Goal: Communication & Community: Answer question/provide support

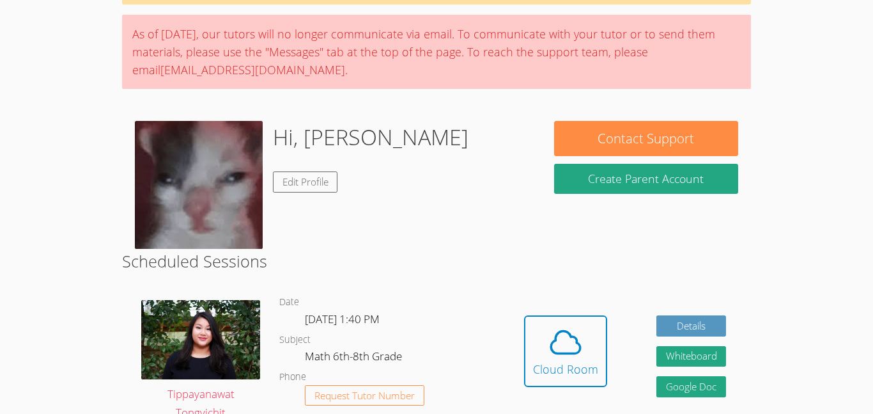
scroll to position [88, 0]
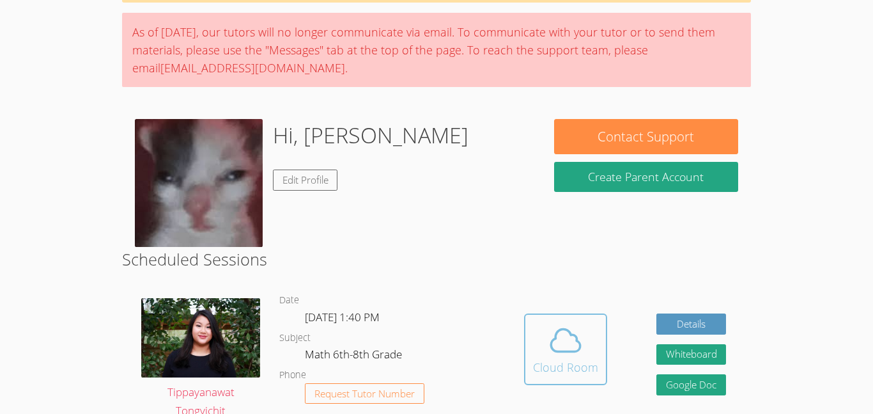
click at [552, 369] on div "Cloud Room" at bounding box center [565, 367] width 65 height 18
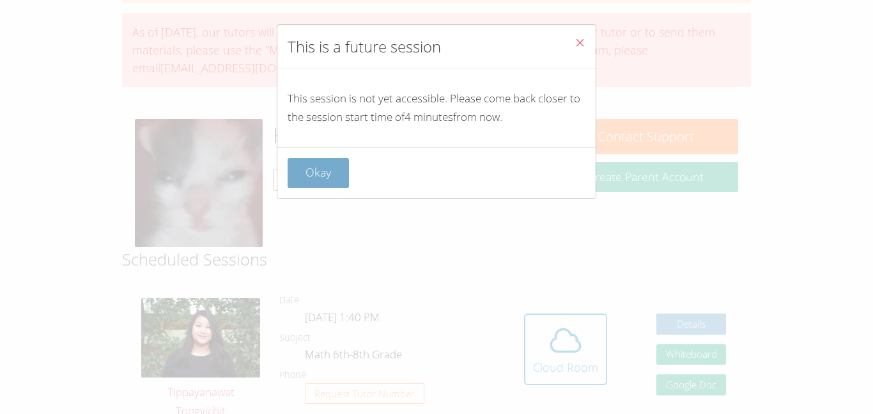
click at [337, 167] on button "Okay" at bounding box center [318, 173] width 61 height 30
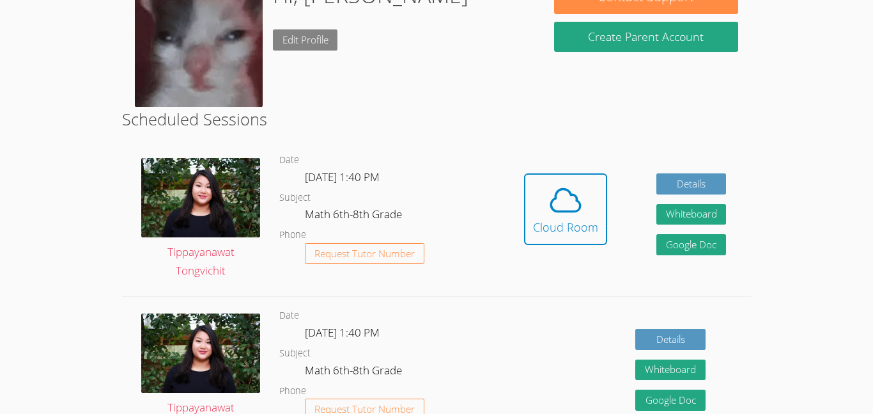
scroll to position [229, 0]
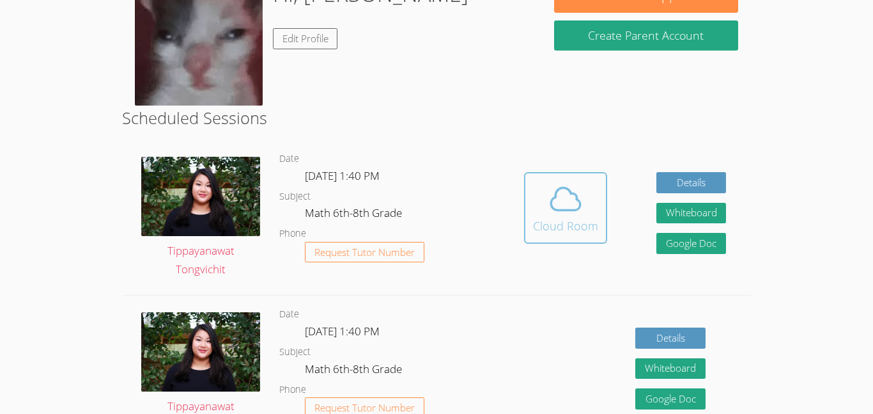
click at [551, 236] on button "Cloud Room" at bounding box center [565, 208] width 83 height 72
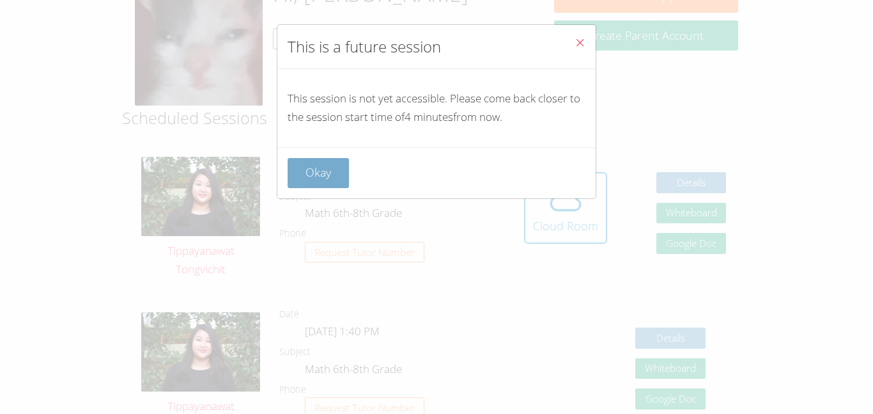
click at [342, 167] on button "Okay" at bounding box center [318, 173] width 61 height 30
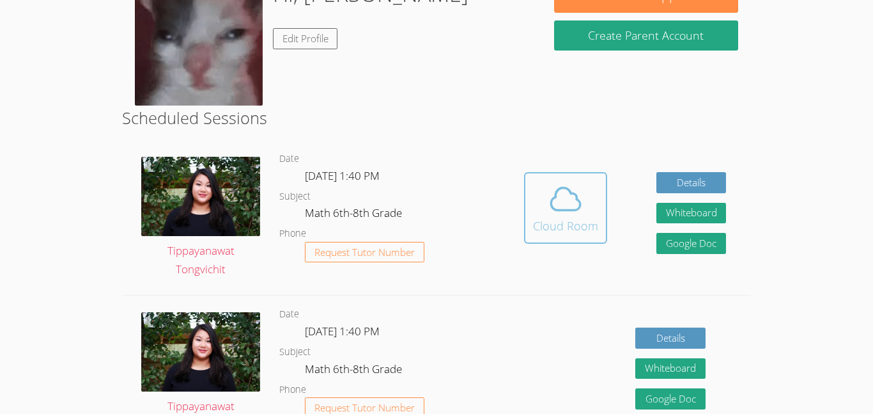
click at [536, 238] on button "Cloud Room" at bounding box center [565, 208] width 83 height 72
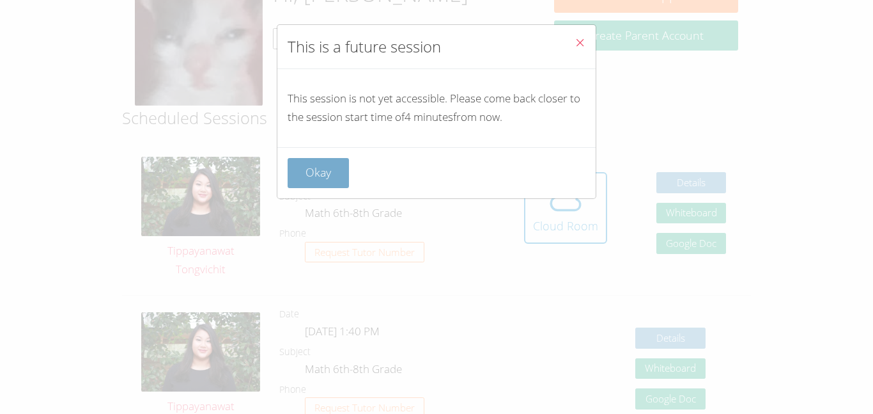
click at [307, 160] on button "Okay" at bounding box center [318, 173] width 61 height 30
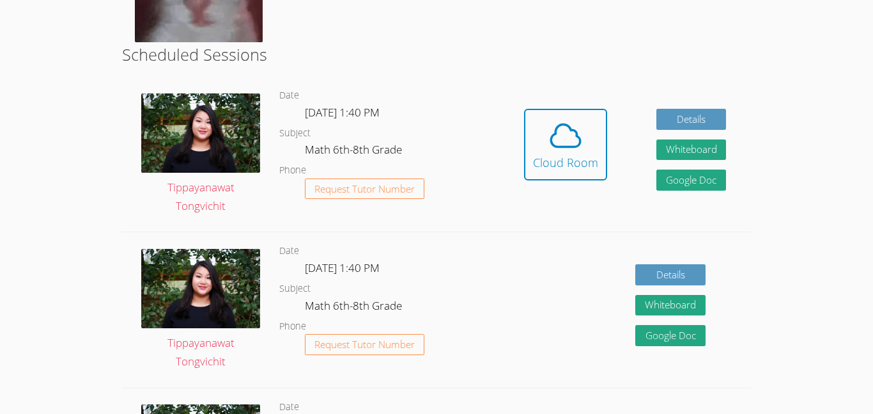
scroll to position [291, 0]
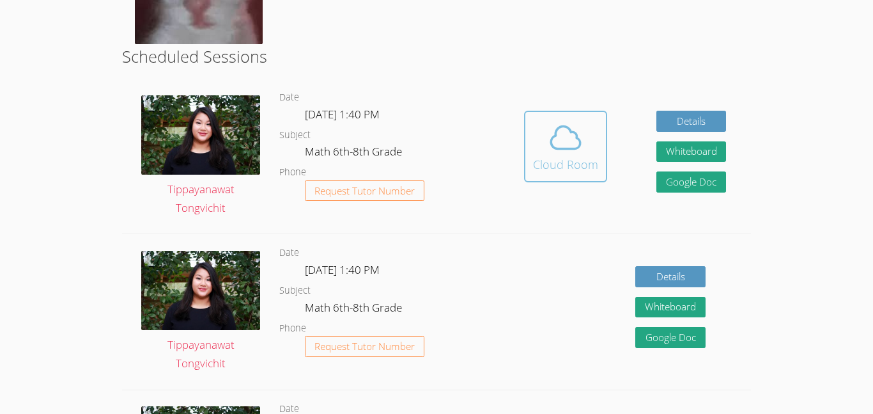
click at [587, 162] on div "Cloud Room" at bounding box center [565, 164] width 65 height 18
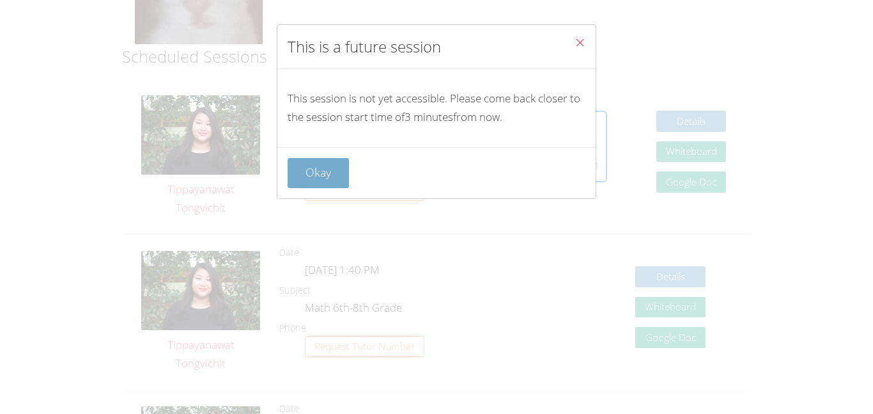
click at [297, 173] on button "Okay" at bounding box center [318, 173] width 61 height 30
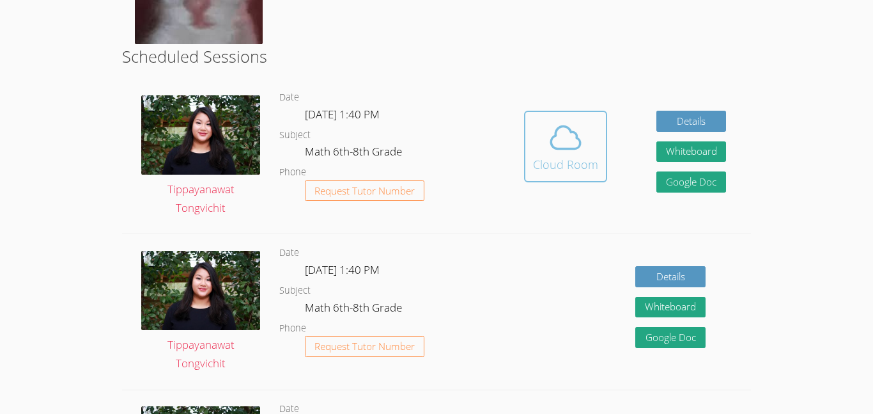
click at [525, 173] on button "Cloud Room" at bounding box center [565, 147] width 83 height 72
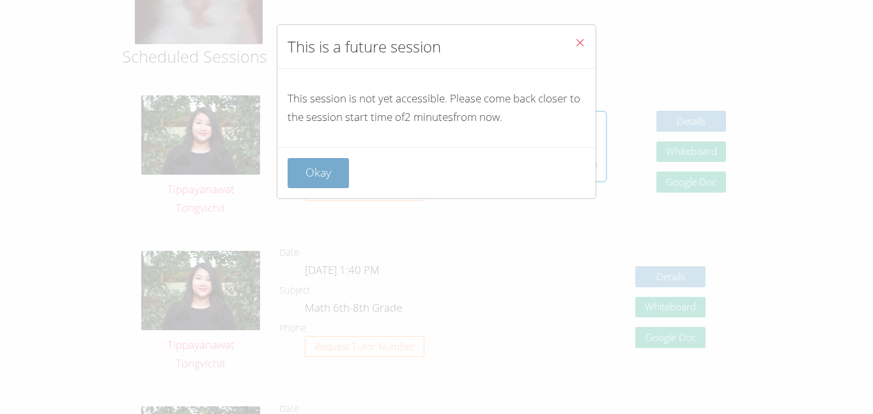
click at [336, 181] on button "Okay" at bounding box center [318, 173] width 61 height 30
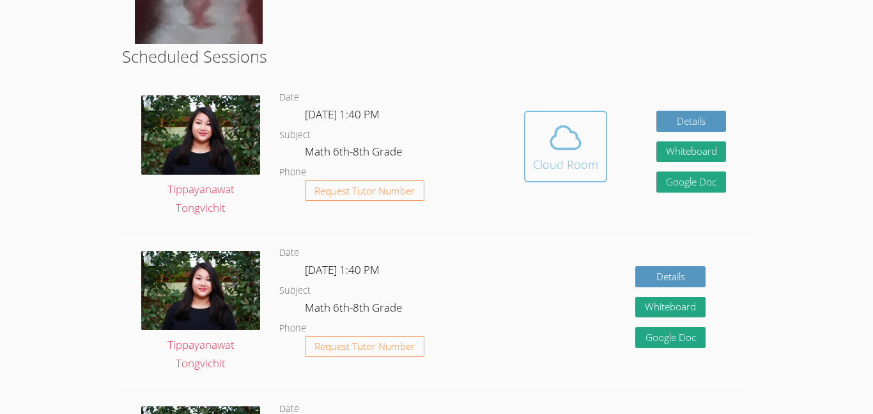
click at [559, 158] on div "Cloud Room" at bounding box center [565, 164] width 65 height 18
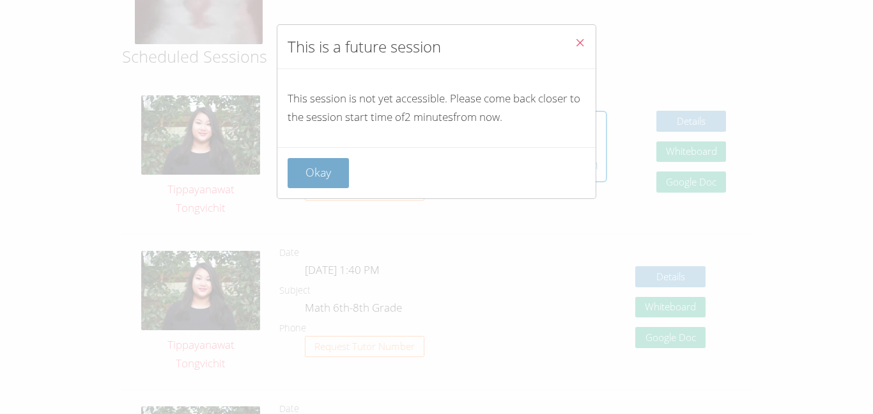
click at [335, 159] on button "Okay" at bounding box center [318, 173] width 61 height 30
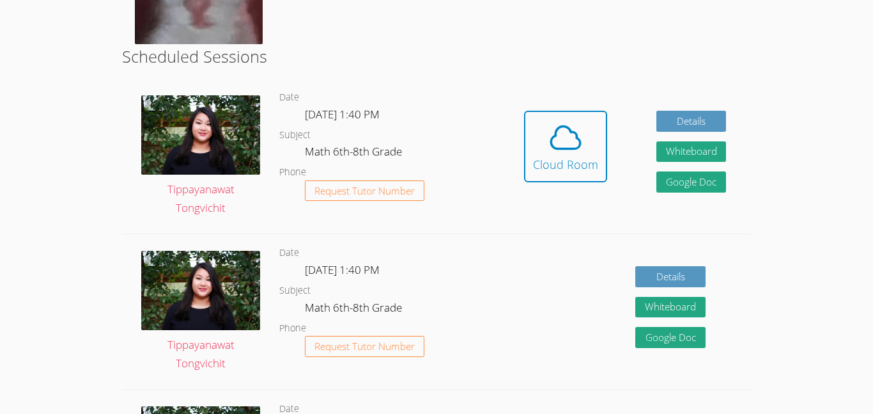
click at [609, 139] on div "Hidden Cloud Room Details Whiteboard Hidden Google Doc" at bounding box center [624, 156] width 251 height 155
click at [585, 148] on span at bounding box center [565, 138] width 65 height 36
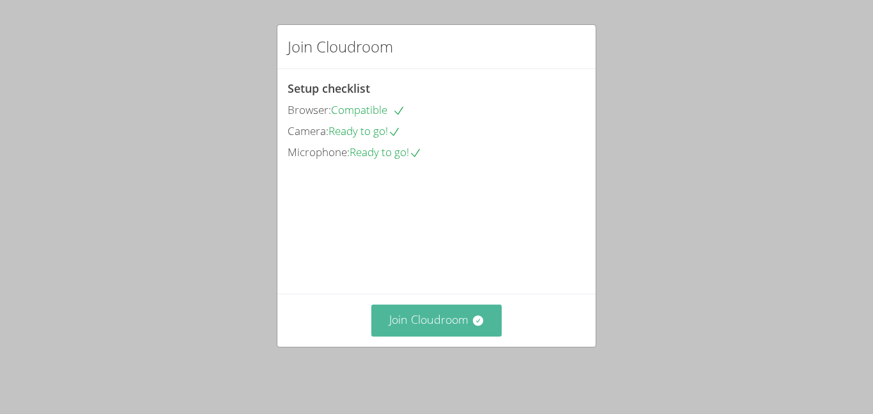
click at [447, 324] on button "Join Cloudroom" at bounding box center [436, 319] width 131 height 31
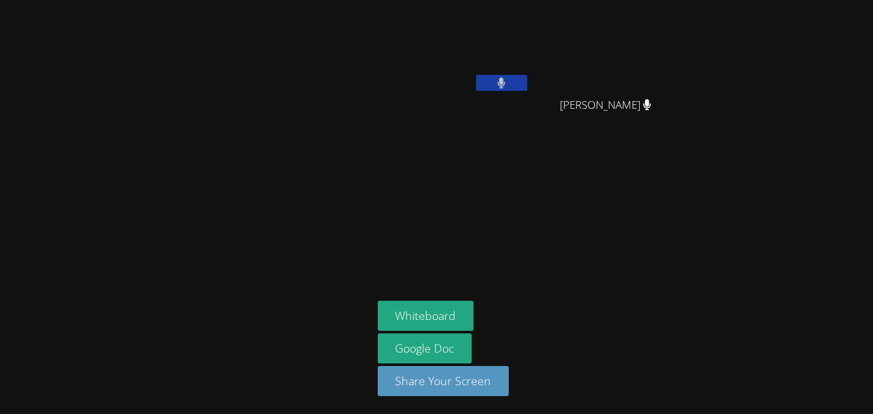
click at [504, 77] on icon at bounding box center [501, 82] width 8 height 11
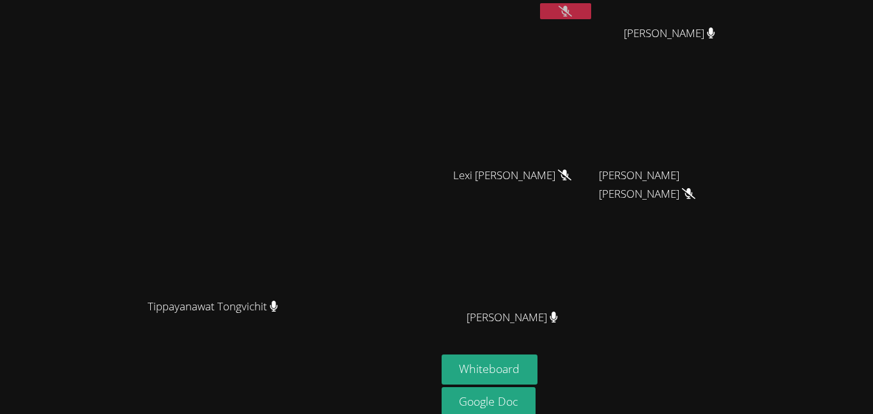
scroll to position [125, 0]
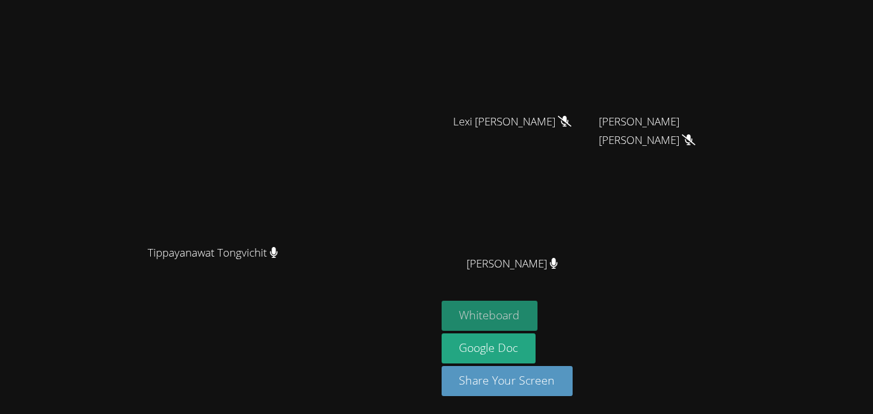
click at [538, 310] on button "Whiteboard" at bounding box center [490, 315] width 97 height 30
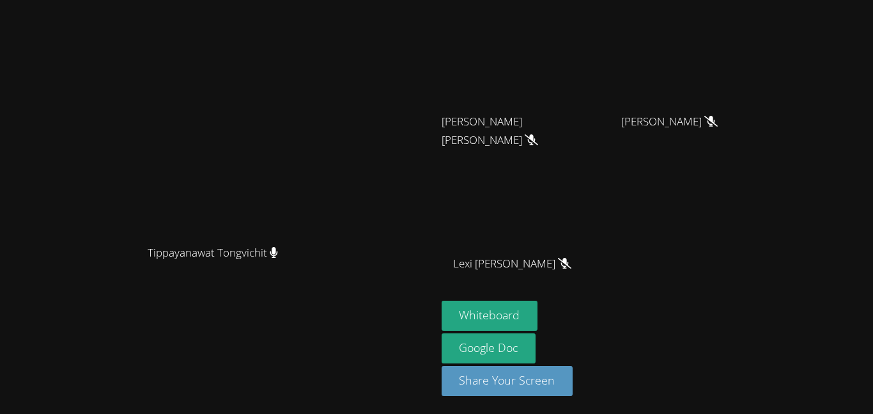
scroll to position [0, 0]
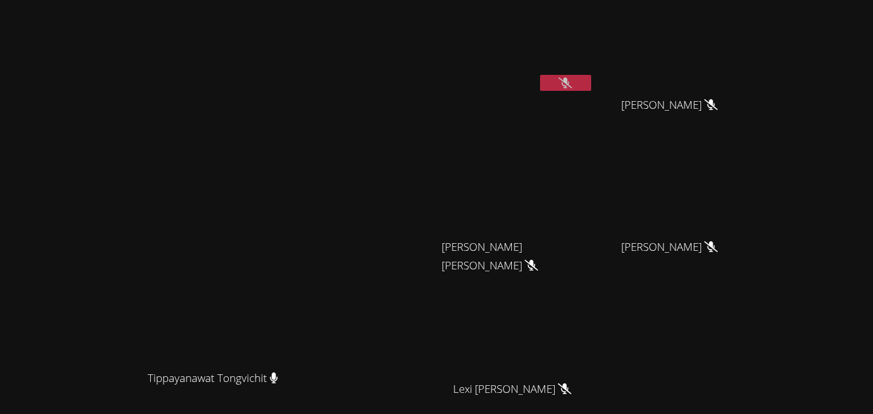
click at [572, 79] on icon at bounding box center [565, 82] width 13 height 11
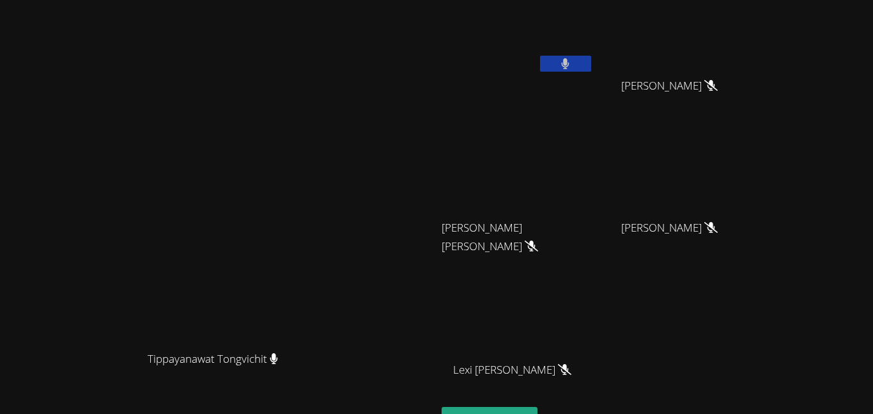
scroll to position [15, 0]
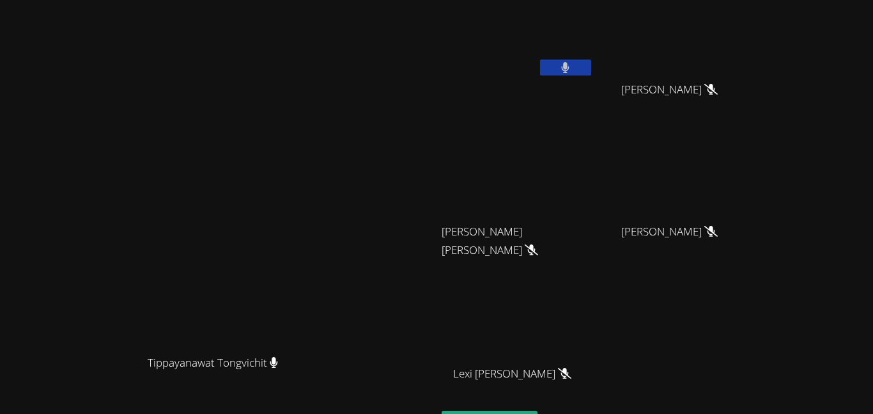
click at [591, 70] on button at bounding box center [565, 67] width 51 height 16
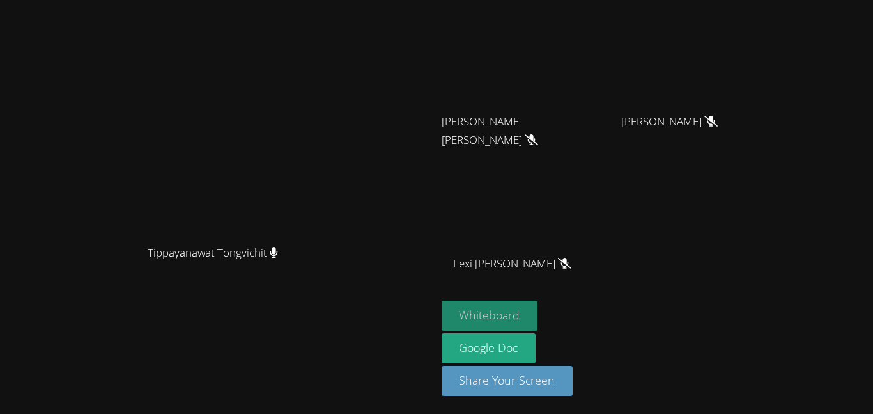
click at [538, 319] on button "Whiteboard" at bounding box center [490, 315] width 97 height 30
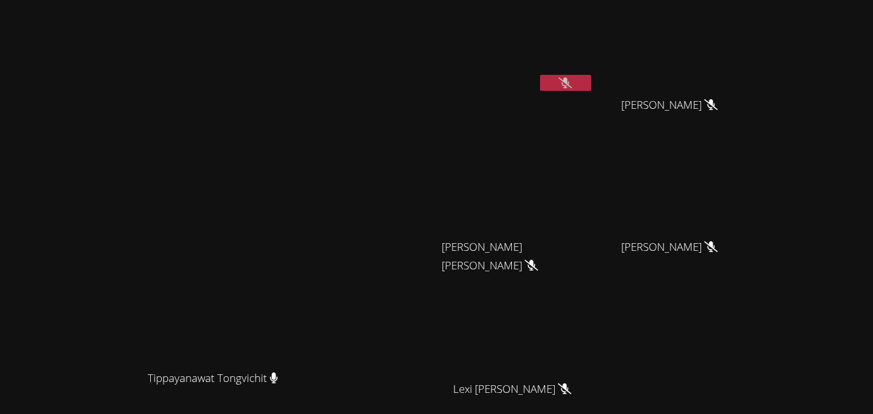
click at [572, 78] on icon at bounding box center [565, 82] width 13 height 11
click at [591, 84] on button at bounding box center [565, 83] width 51 height 16
click at [591, 92] on div at bounding box center [565, 84] width 51 height 19
click at [591, 84] on button at bounding box center [565, 83] width 51 height 16
click at [591, 91] on div at bounding box center [565, 84] width 51 height 19
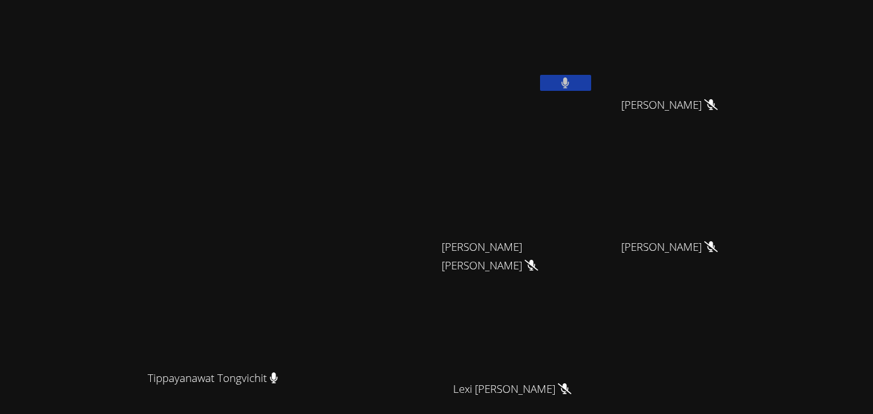
click at [570, 85] on icon at bounding box center [566, 82] width 8 height 11
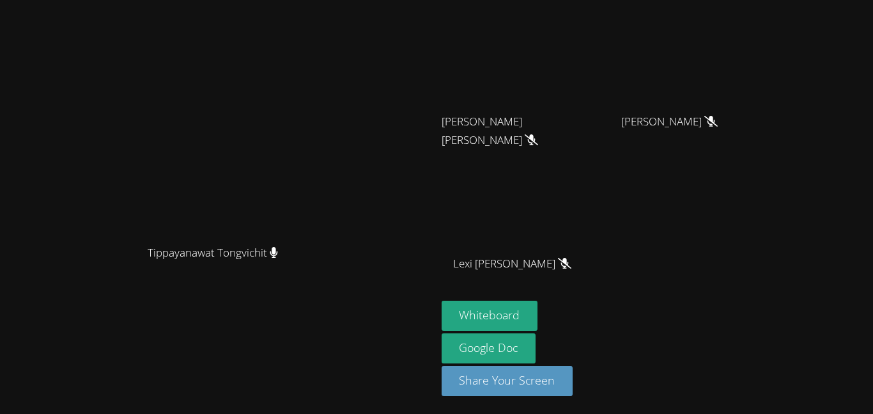
scroll to position [124, 0]
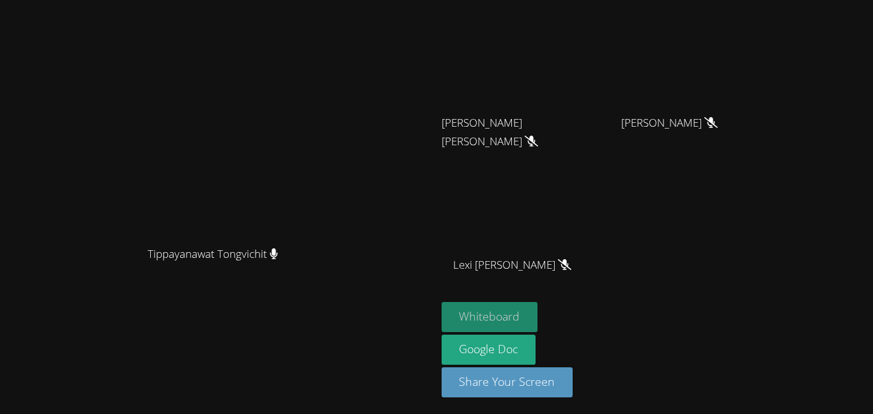
click at [538, 307] on button "Whiteboard" at bounding box center [490, 317] width 97 height 30
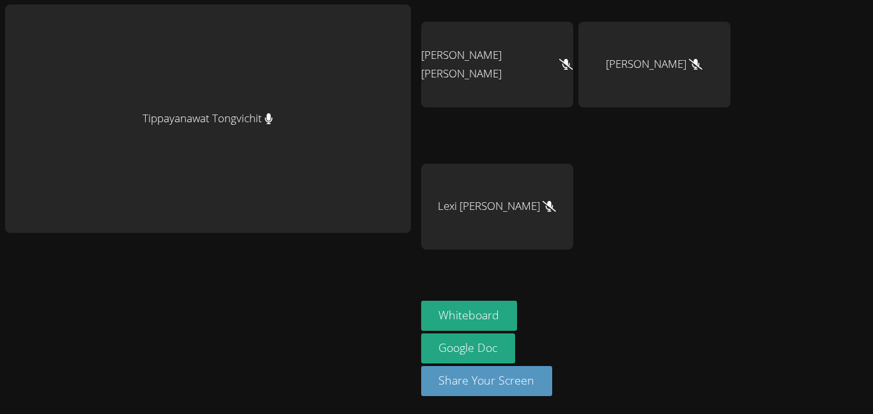
scroll to position [0, 0]
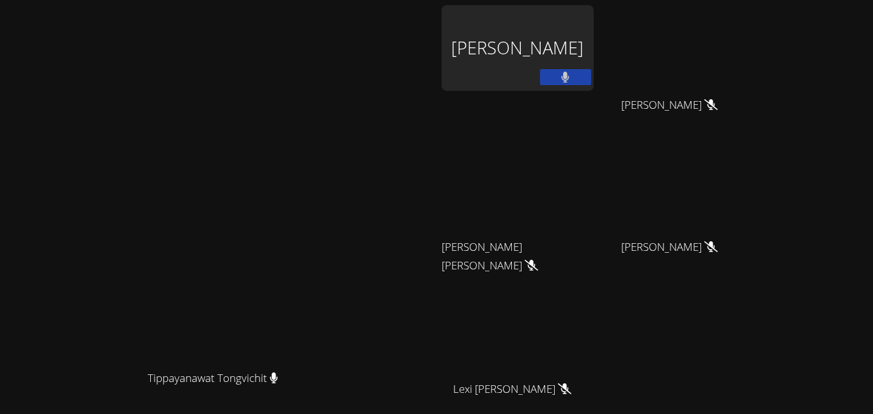
click at [570, 79] on icon at bounding box center [565, 77] width 8 height 11
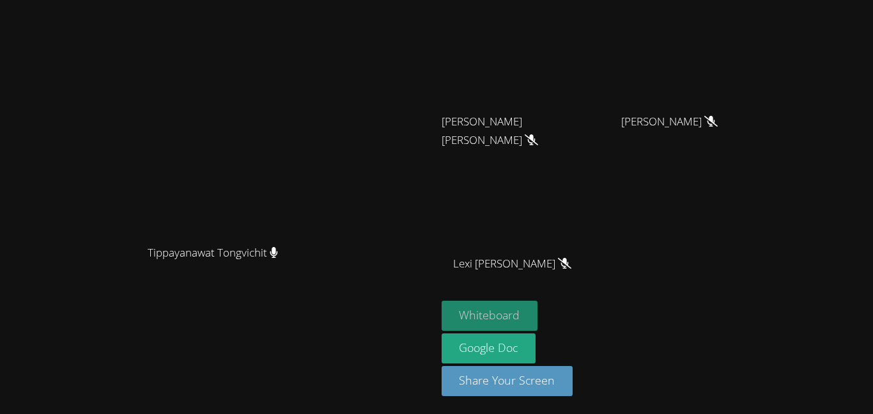
click at [538, 317] on button "Whiteboard" at bounding box center [490, 315] width 97 height 30
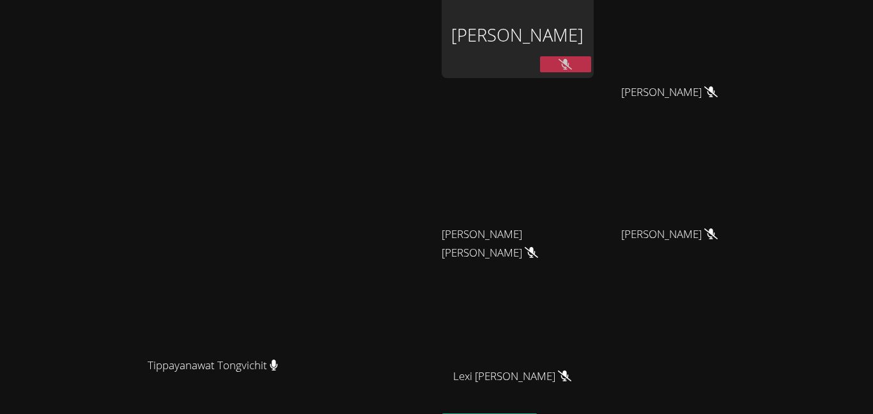
scroll to position [0, 0]
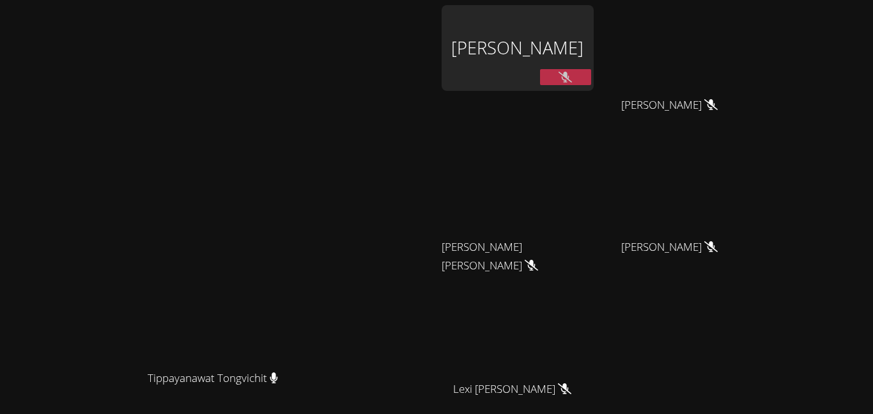
click at [566, 48] on div "[PERSON_NAME]" at bounding box center [518, 48] width 152 height 86
click at [751, 413] on div "[PERSON_NAME] [PERSON_NAME] [PERSON_NAME] [PERSON_NAME] [PERSON_NAME] [PERSON_N…" at bounding box center [596, 215] width 309 height 421
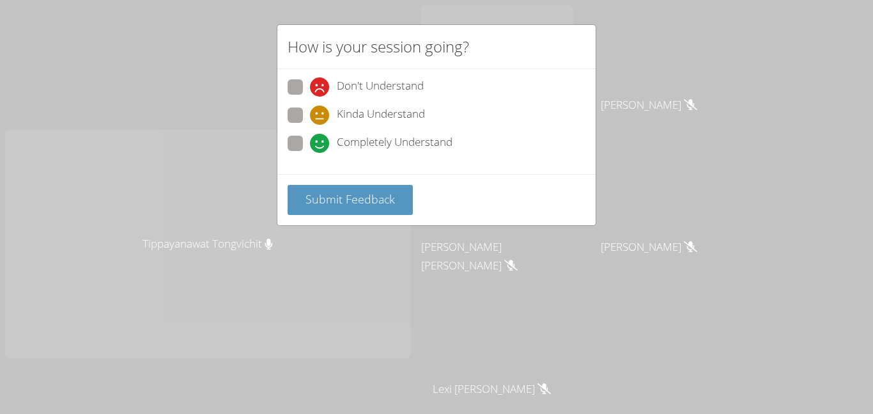
click at [310, 125] on span at bounding box center [310, 125] width 0 height 0
click at [310, 118] on input "Kinda Understand" at bounding box center [315, 112] width 11 height 11
radio input "true"
click at [310, 153] on span at bounding box center [310, 153] width 0 height 0
click at [310, 140] on input "Completely Understand" at bounding box center [315, 141] width 11 height 11
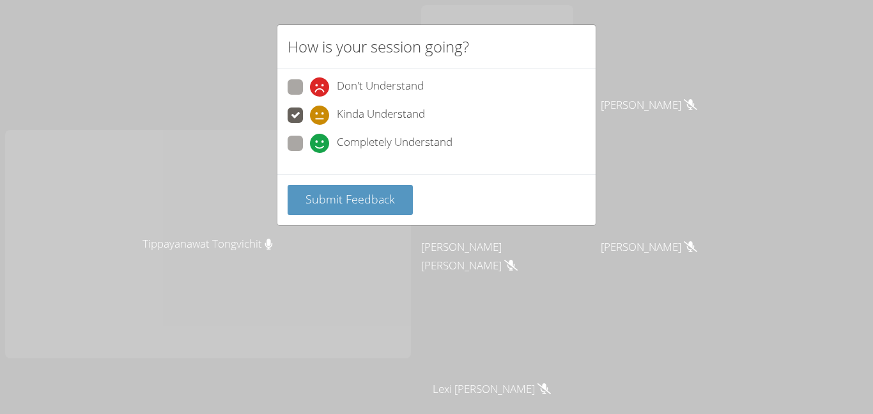
radio input "true"
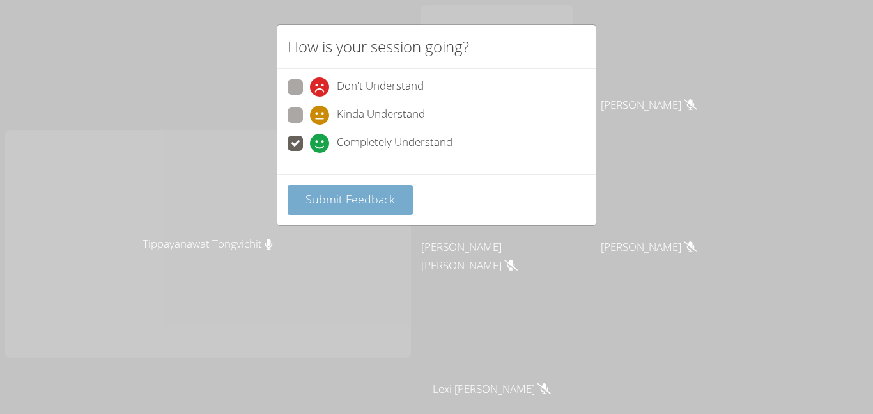
click at [314, 191] on span "Submit Feedback" at bounding box center [350, 198] width 89 height 15
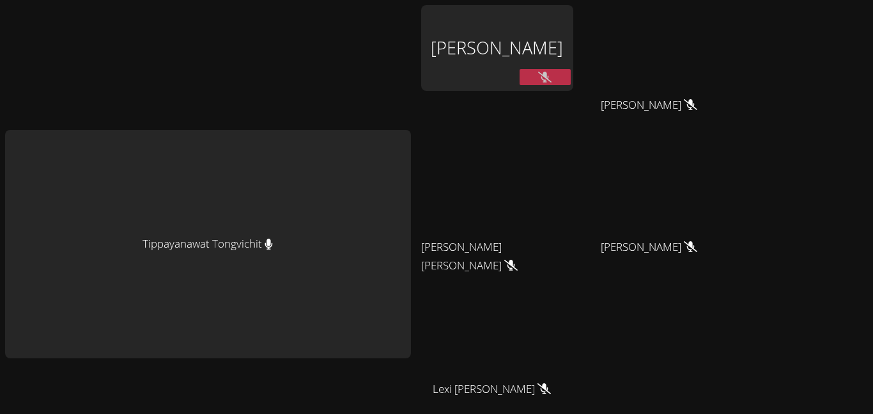
click at [504, 36] on div "[PERSON_NAME]" at bounding box center [497, 48] width 152 height 86
click at [310, 136] on div "Tippayanawat Tongvichit" at bounding box center [208, 244] width 406 height 228
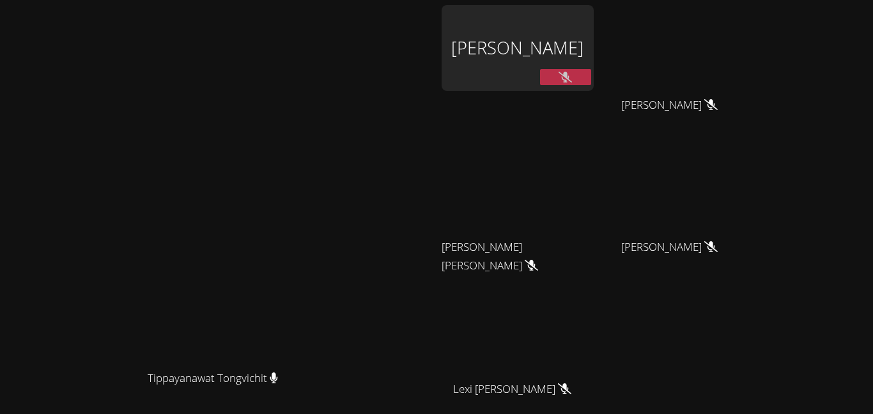
click at [572, 75] on icon at bounding box center [565, 77] width 13 height 11
click at [591, 75] on button at bounding box center [565, 77] width 51 height 16
click at [572, 74] on icon at bounding box center [565, 77] width 13 height 11
click at [591, 74] on button at bounding box center [565, 77] width 51 height 16
click at [572, 74] on icon at bounding box center [565, 77] width 13 height 11
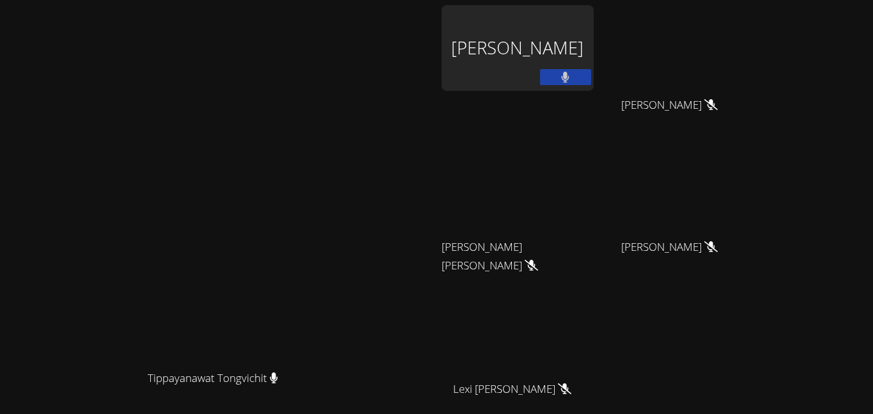
click at [591, 75] on button at bounding box center [565, 77] width 51 height 16
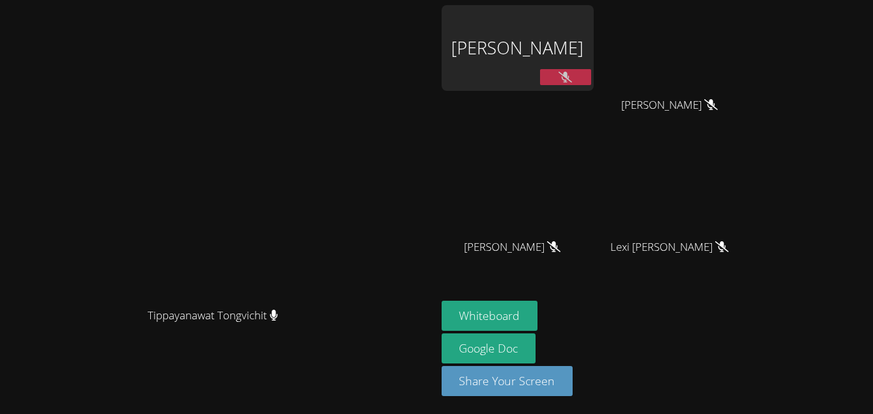
click at [591, 77] on button at bounding box center [565, 77] width 51 height 16
